Goal: Book appointment/travel/reservation

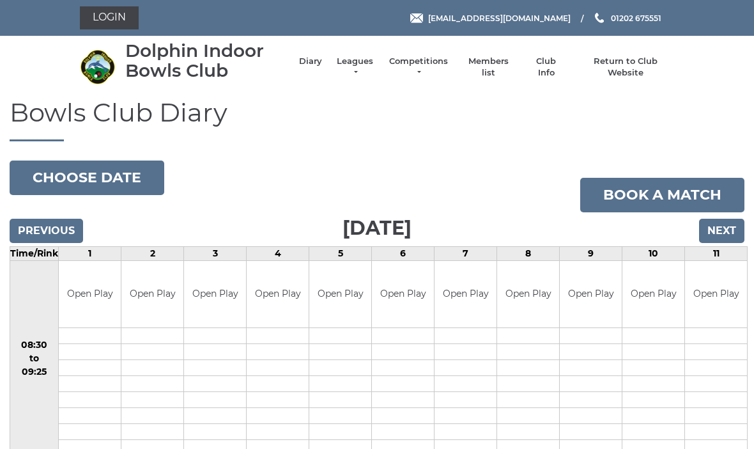
click at [128, 171] on button "Choose date" at bounding box center [87, 177] width 155 height 35
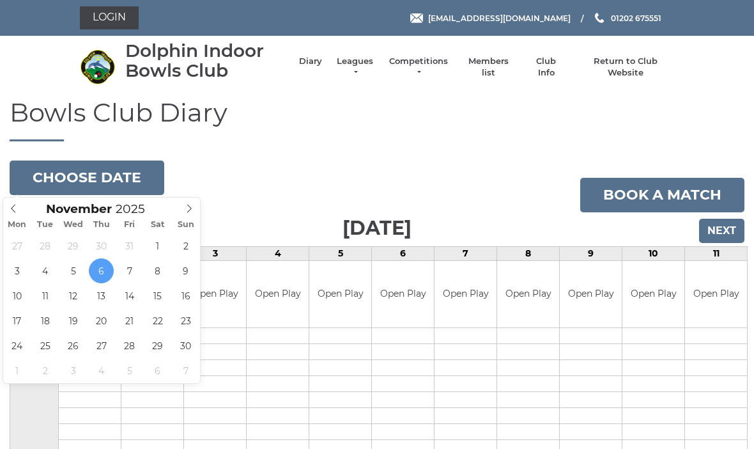
click at [18, 205] on icon at bounding box center [13, 208] width 9 height 9
type input "2025-10-23"
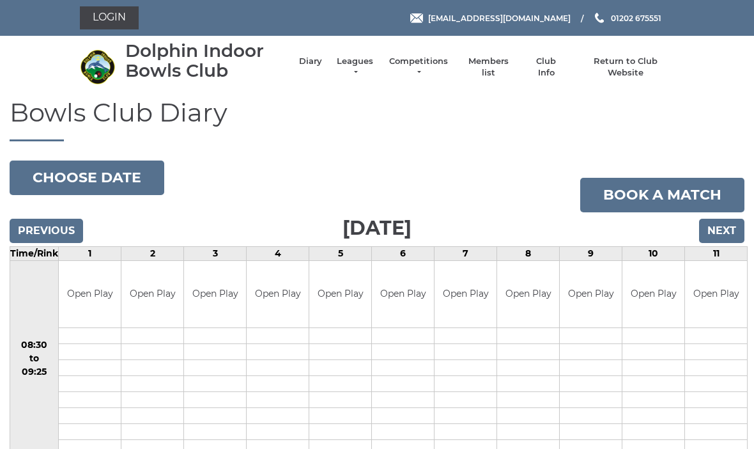
click at [114, 29] on link "Login" at bounding box center [109, 17] width 59 height 23
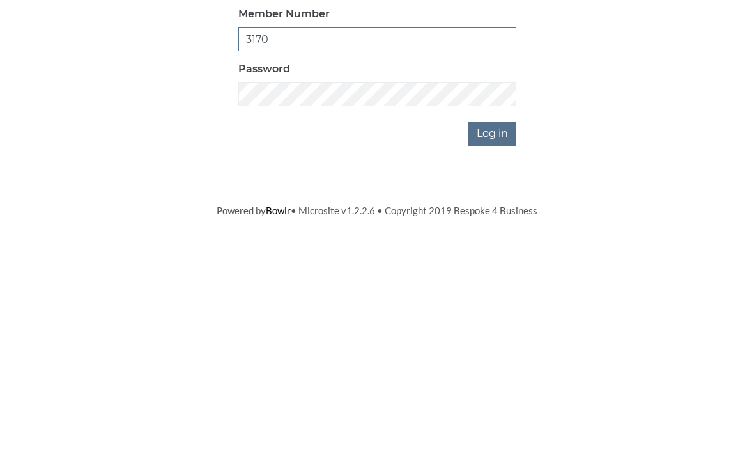
type input "3170"
click at [484, 303] on input "Log in" at bounding box center [492, 315] width 48 height 24
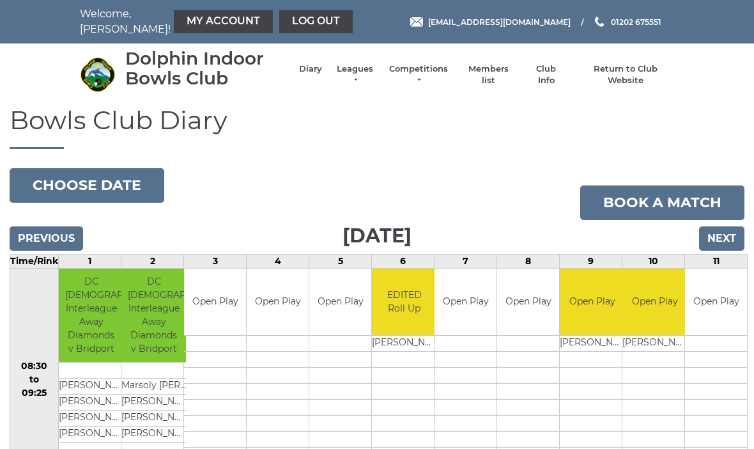
click at [196, 22] on link "My Account" at bounding box center [223, 21] width 99 height 23
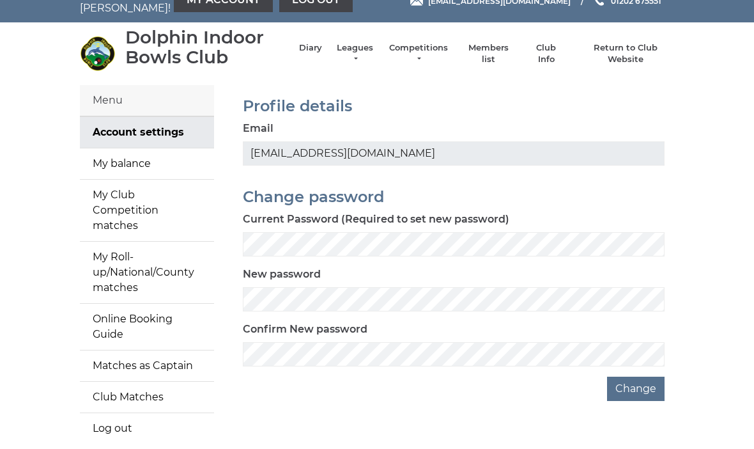
scroll to position [27, 0]
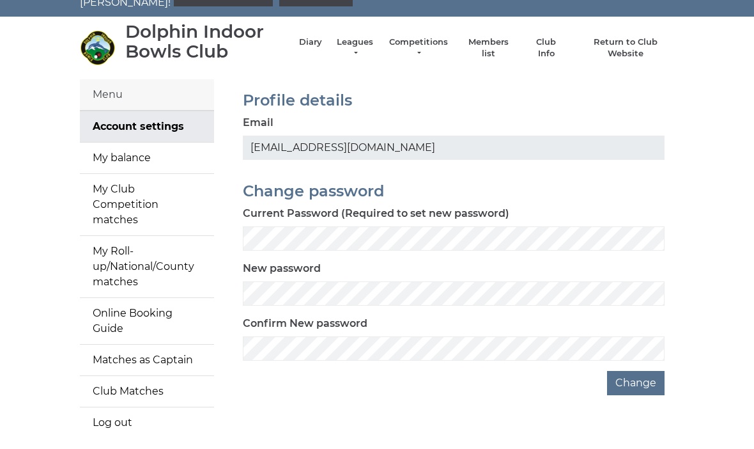
click at [165, 194] on link "My Club Competition matches" at bounding box center [147, 204] width 134 height 61
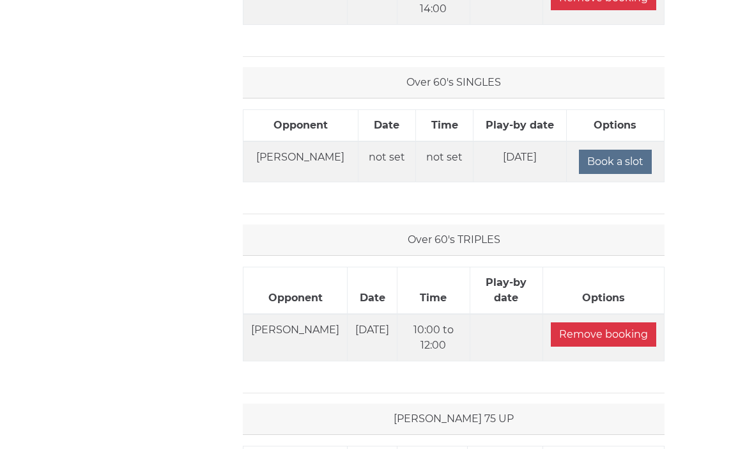
scroll to position [1096, 0]
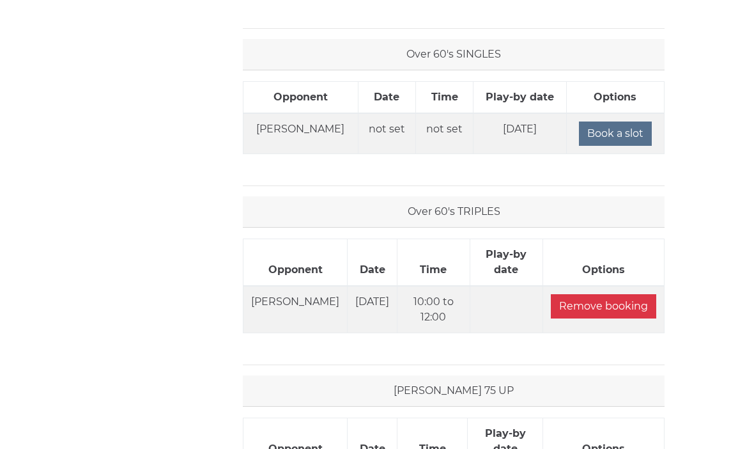
click at [608, 127] on input "Book a slot" at bounding box center [615, 134] width 73 height 24
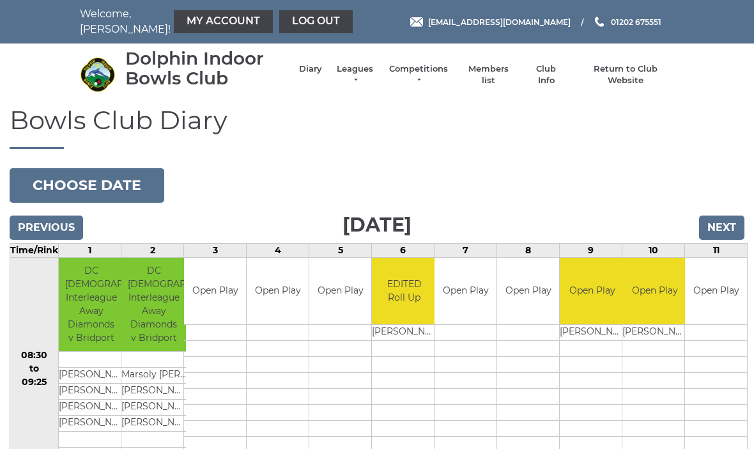
click at [102, 184] on button "Choose date" at bounding box center [87, 185] width 155 height 35
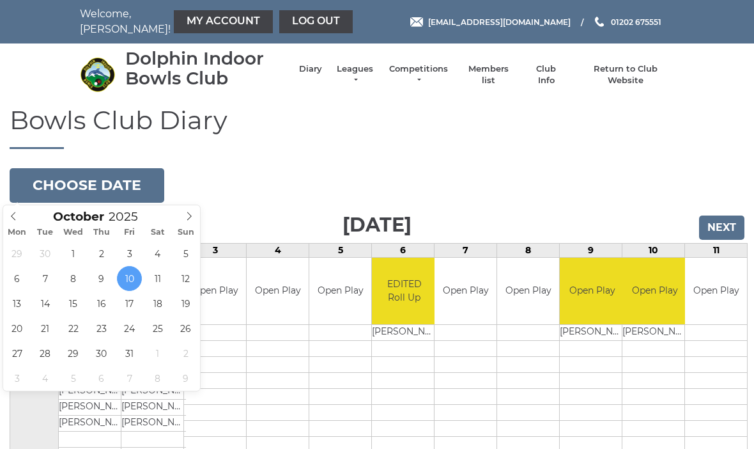
type input "[DATE]"
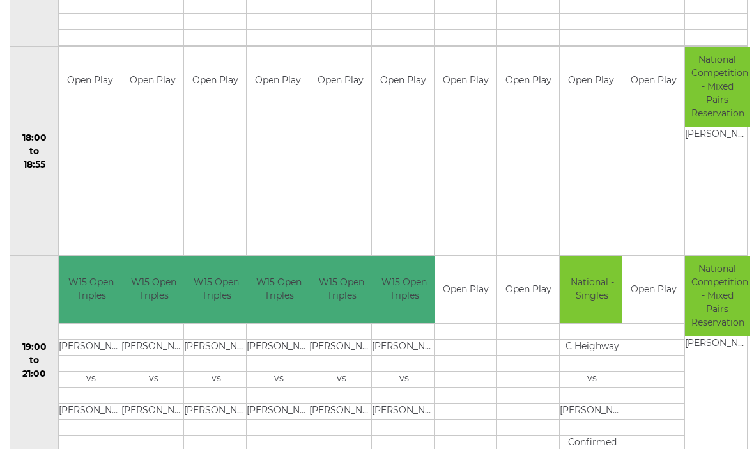
scroll to position [1194, 0]
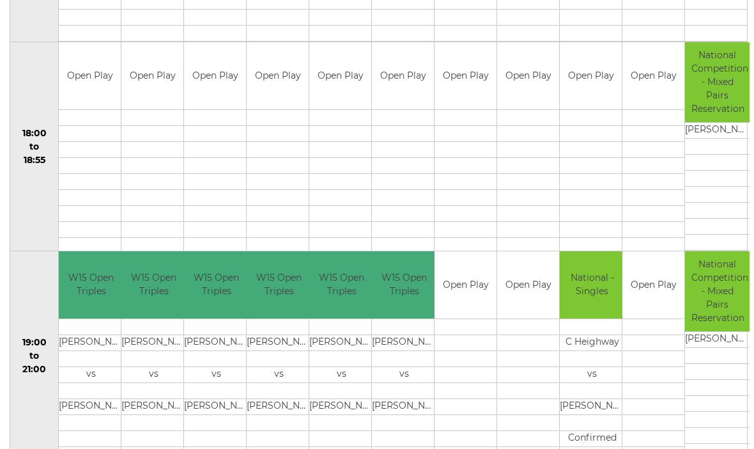
click at [0, 0] on link "Use this slot" at bounding box center [0, 0] width 0 height 0
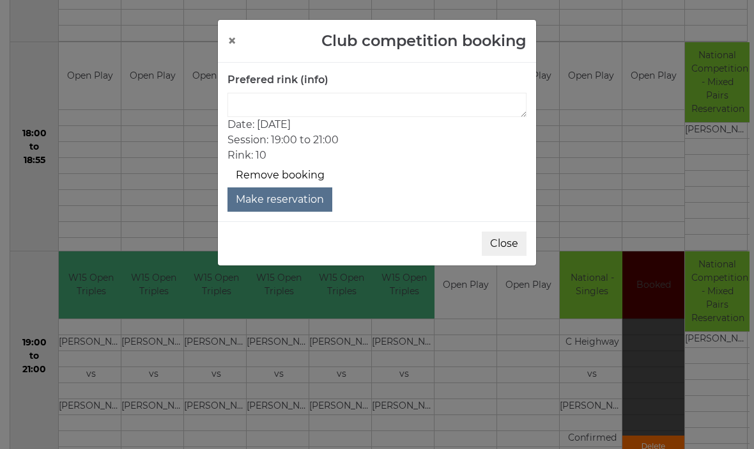
click at [235, 35] on button "×" at bounding box center [231, 40] width 9 height 15
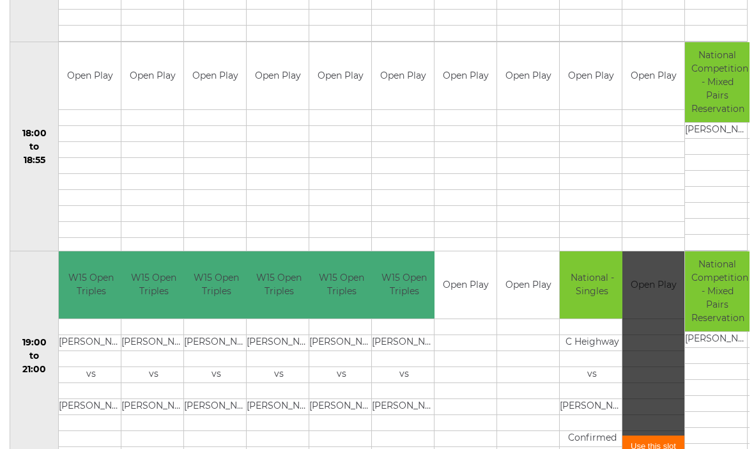
click at [0, 0] on link "Use this slot" at bounding box center [0, 0] width 0 height 0
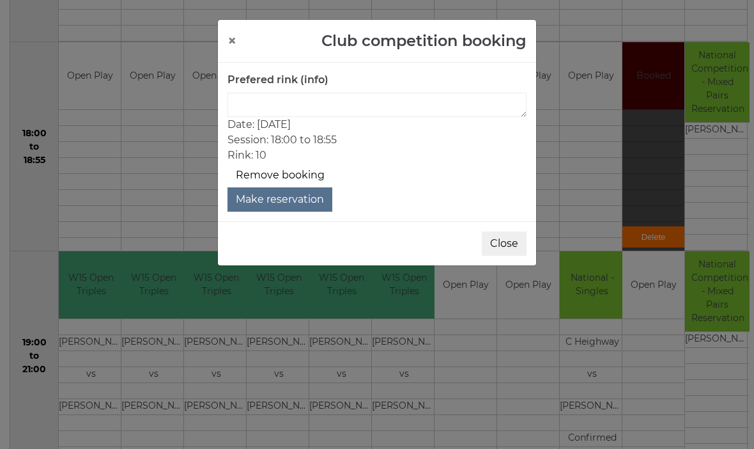
click at [300, 200] on button "Make reservation" at bounding box center [279, 199] width 105 height 24
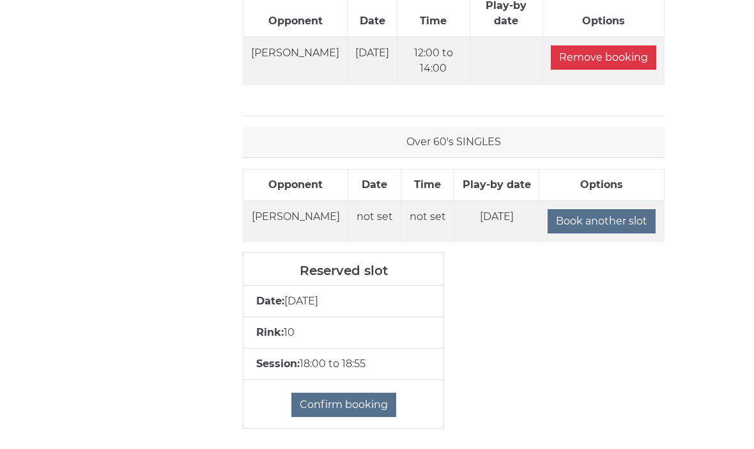
scroll to position [1015, 0]
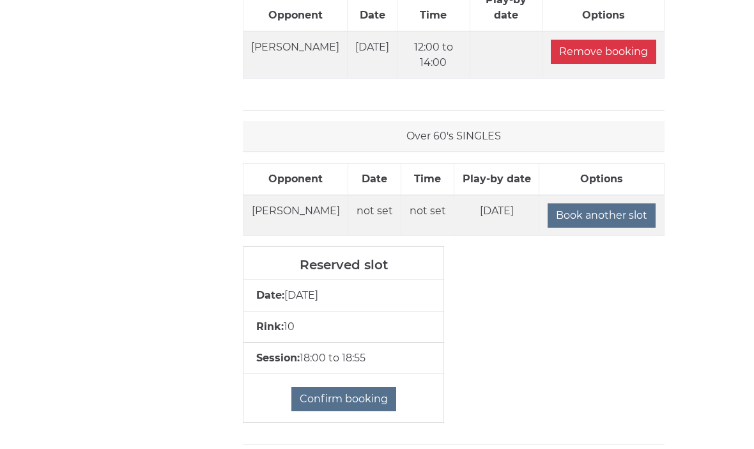
click at [602, 218] on input "Book another slot" at bounding box center [602, 215] width 108 height 24
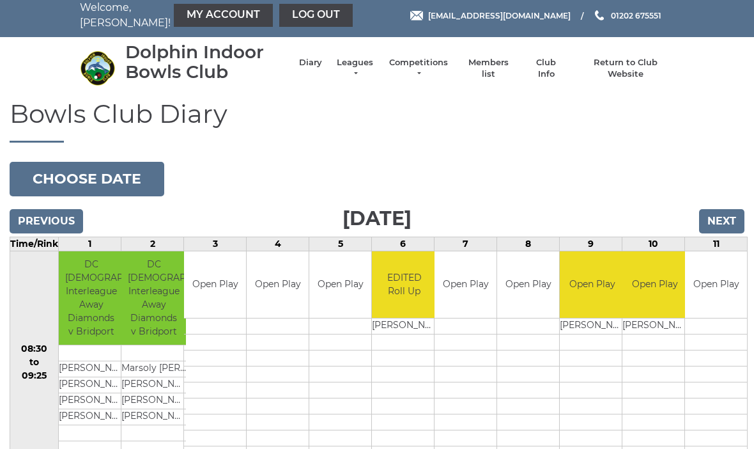
click at [95, 176] on button "Choose date" at bounding box center [87, 179] width 155 height 35
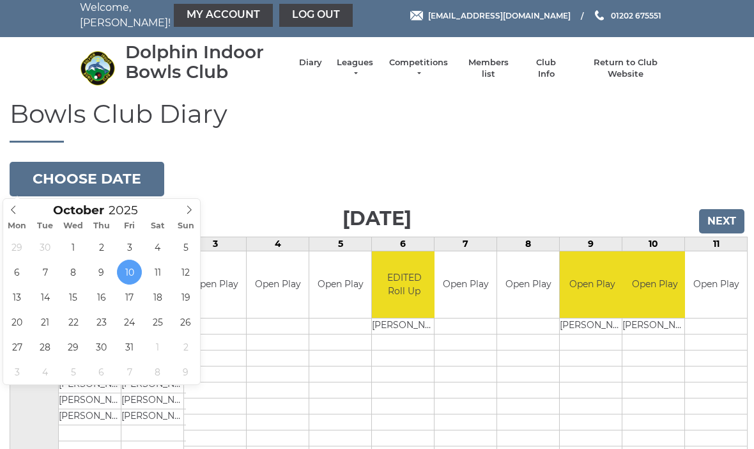
type input "[DATE]"
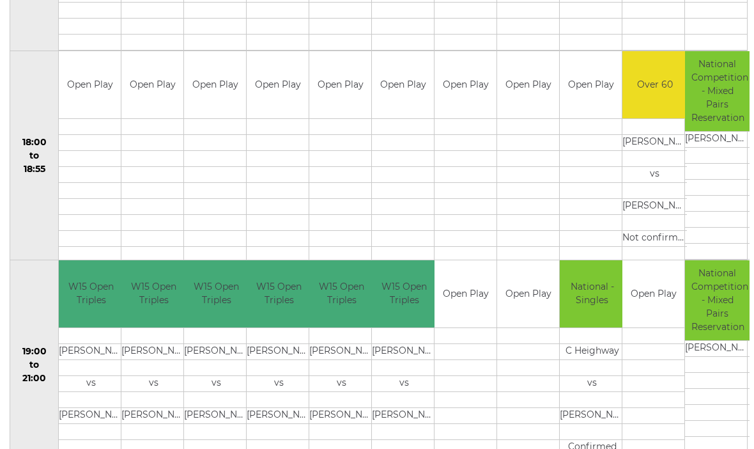
scroll to position [1194, 0]
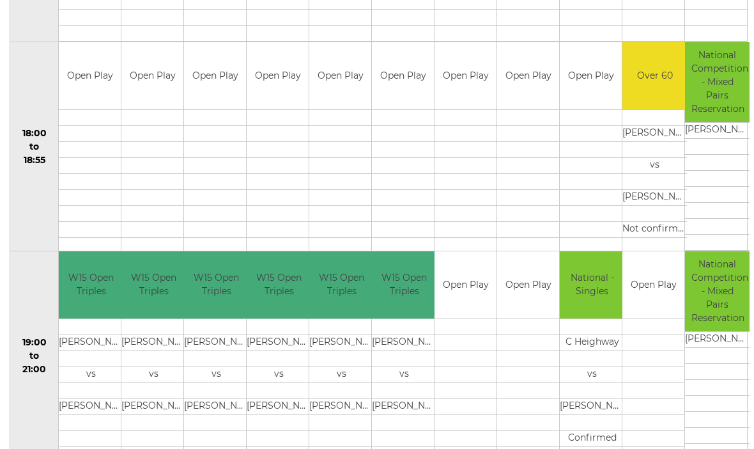
click at [0, 0] on link "Use this slot" at bounding box center [0, 0] width 0 height 0
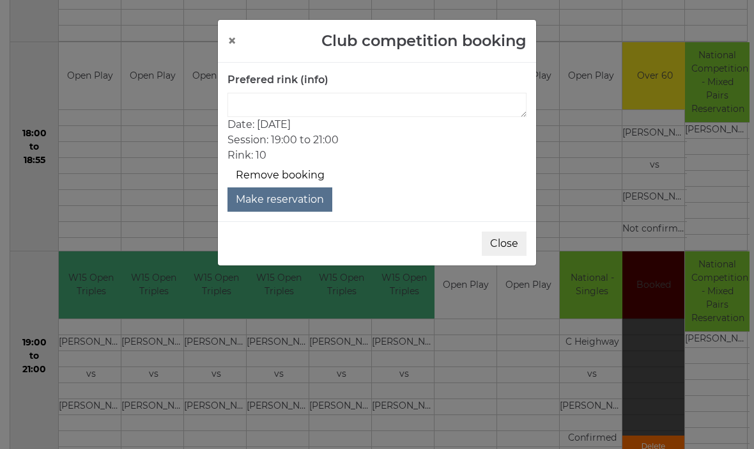
click at [287, 197] on button "Make reservation" at bounding box center [279, 199] width 105 height 24
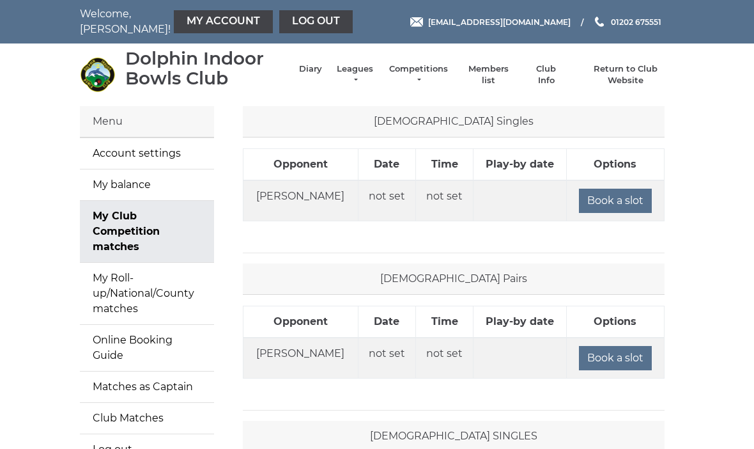
click at [300, 70] on link "Diary" at bounding box center [310, 69] width 23 height 12
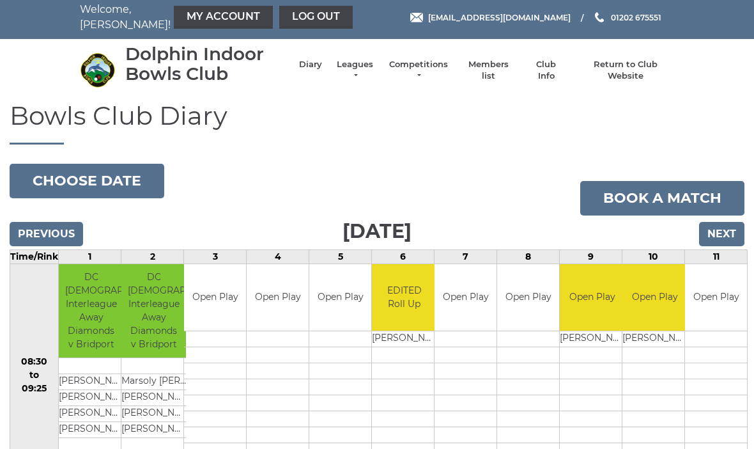
scroll to position [3, 0]
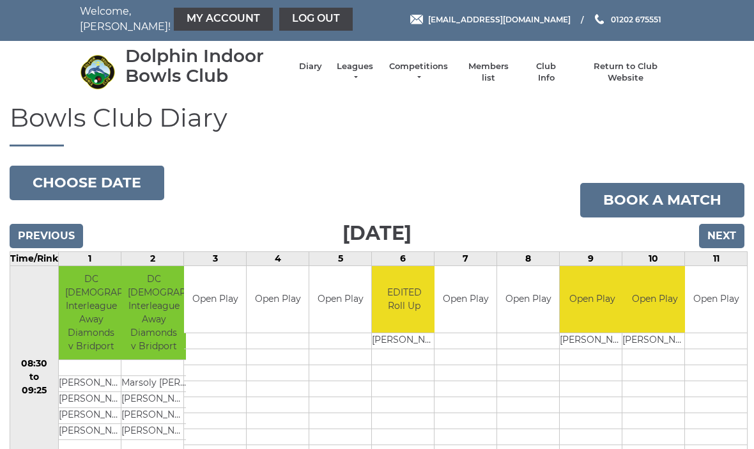
click at [115, 177] on button "Choose date" at bounding box center [87, 182] width 155 height 35
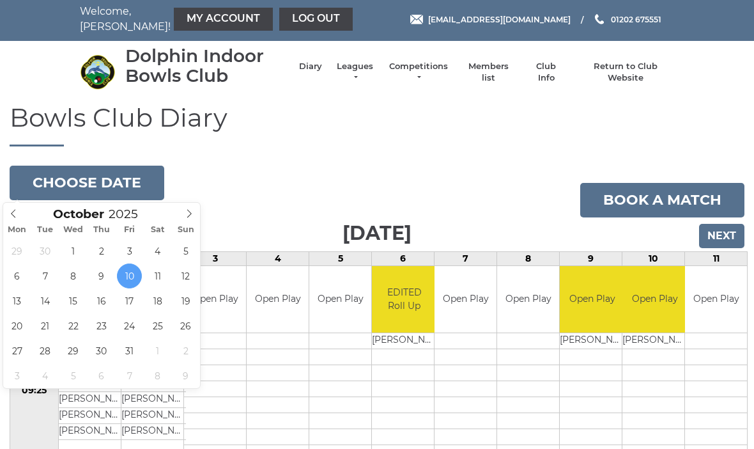
type input "[DATE]"
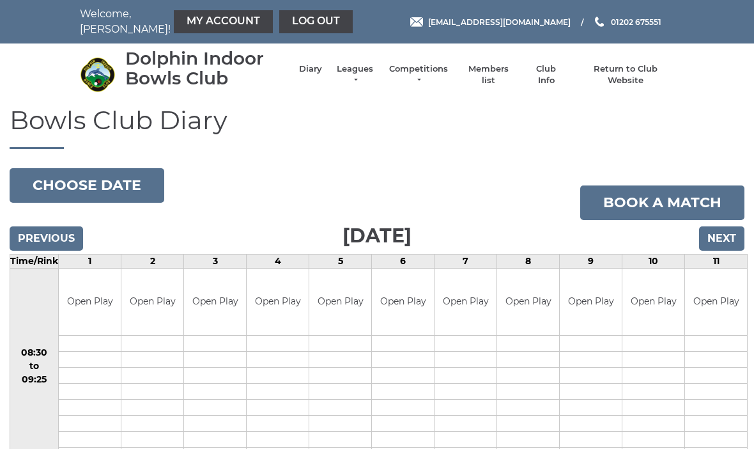
click at [195, 24] on link "My Account" at bounding box center [223, 21] width 99 height 23
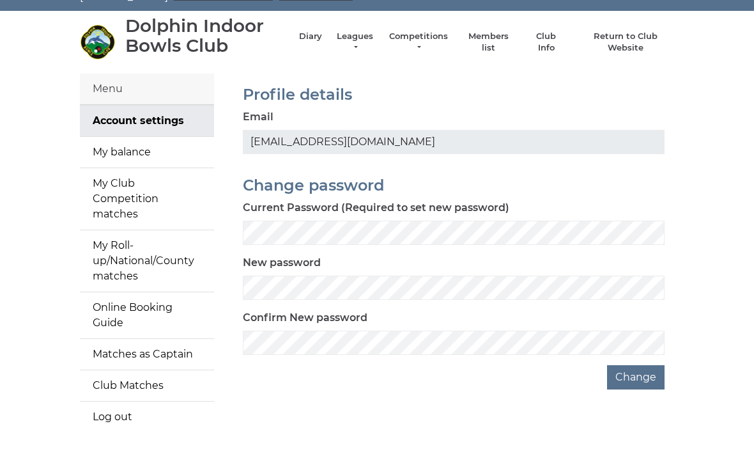
scroll to position [27, 0]
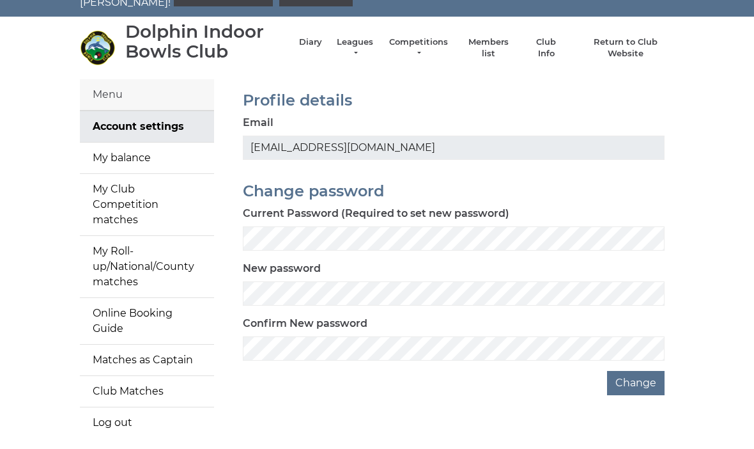
click at [155, 199] on link "My Club Competition matches" at bounding box center [147, 204] width 134 height 61
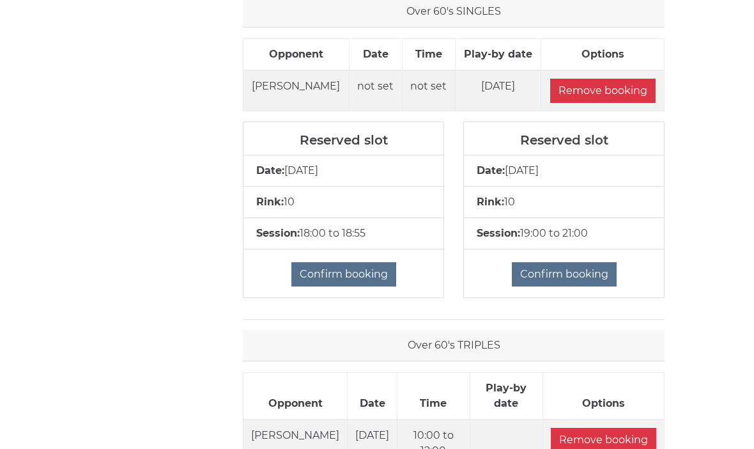
scroll to position [1142, 0]
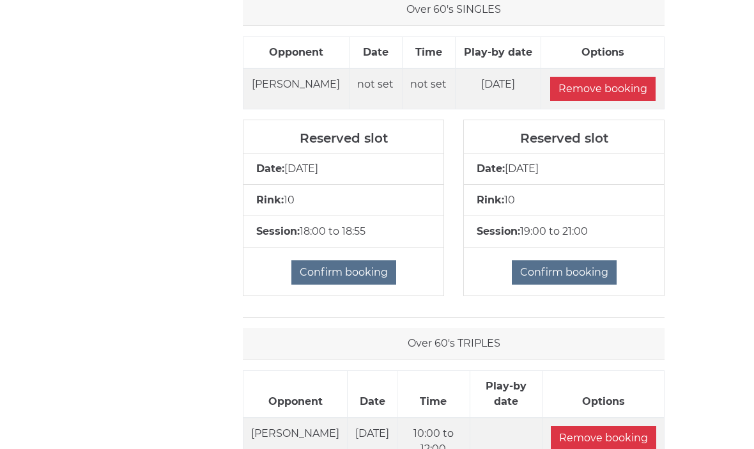
click at [566, 268] on input "Confirm booking" at bounding box center [564, 272] width 105 height 24
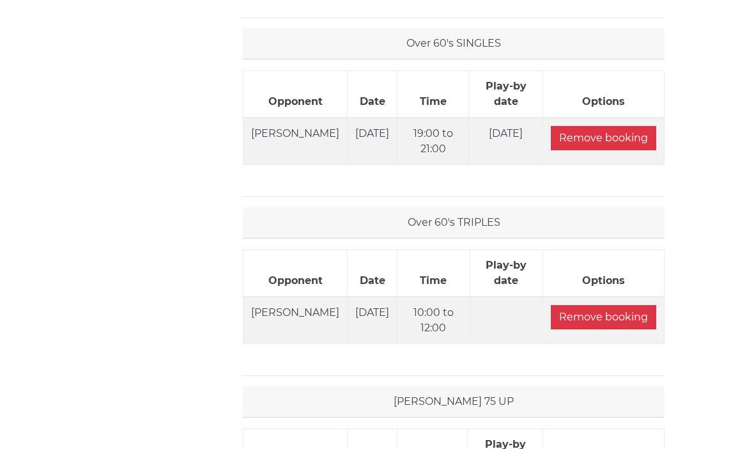
scroll to position [1120, 0]
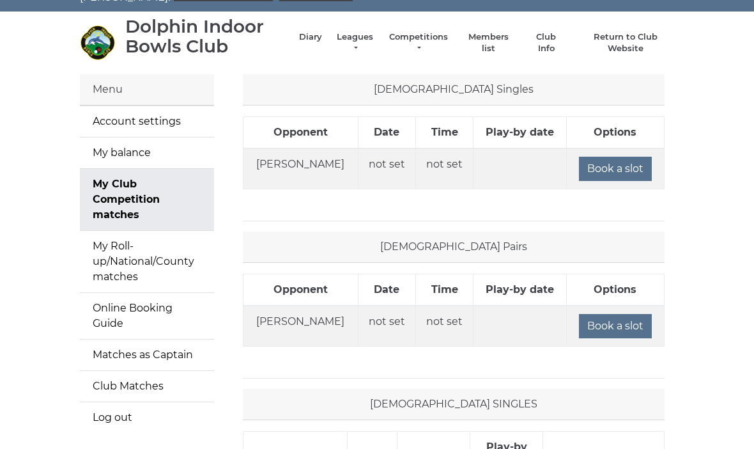
scroll to position [0, 0]
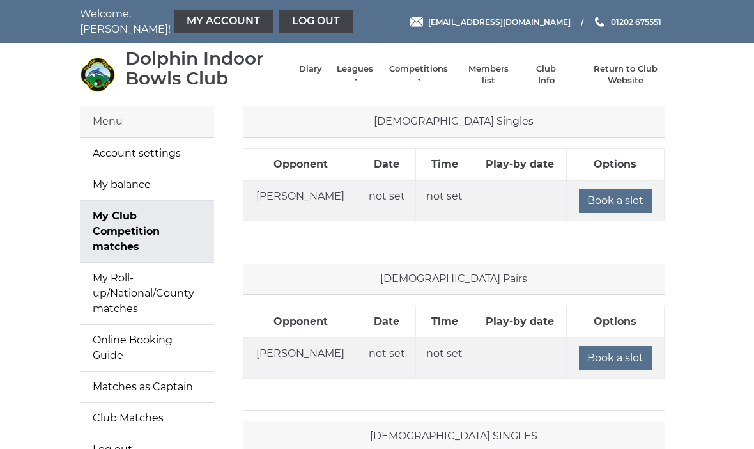
click at [302, 65] on link "Diary" at bounding box center [310, 69] width 23 height 12
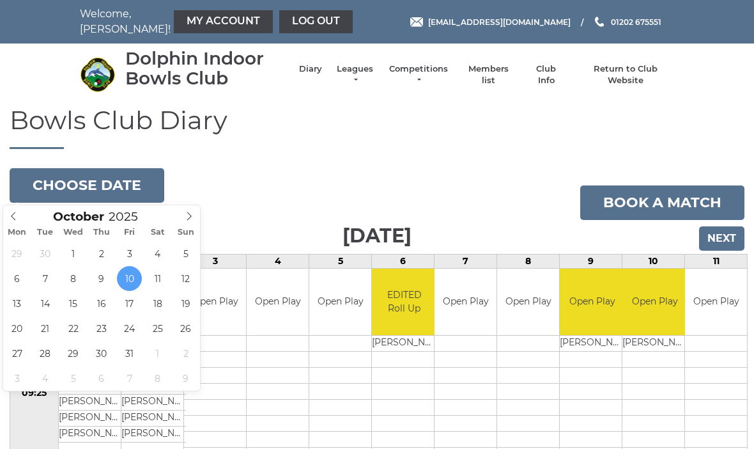
type input "[DATE]"
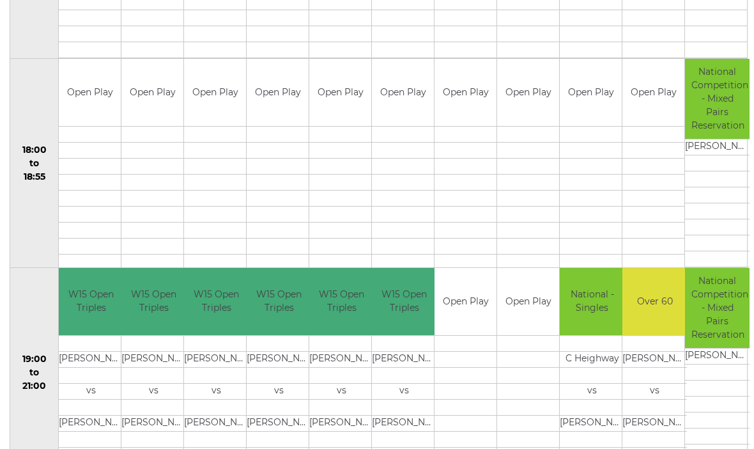
scroll to position [1205, 0]
